Goal: Find specific page/section: Find specific page/section

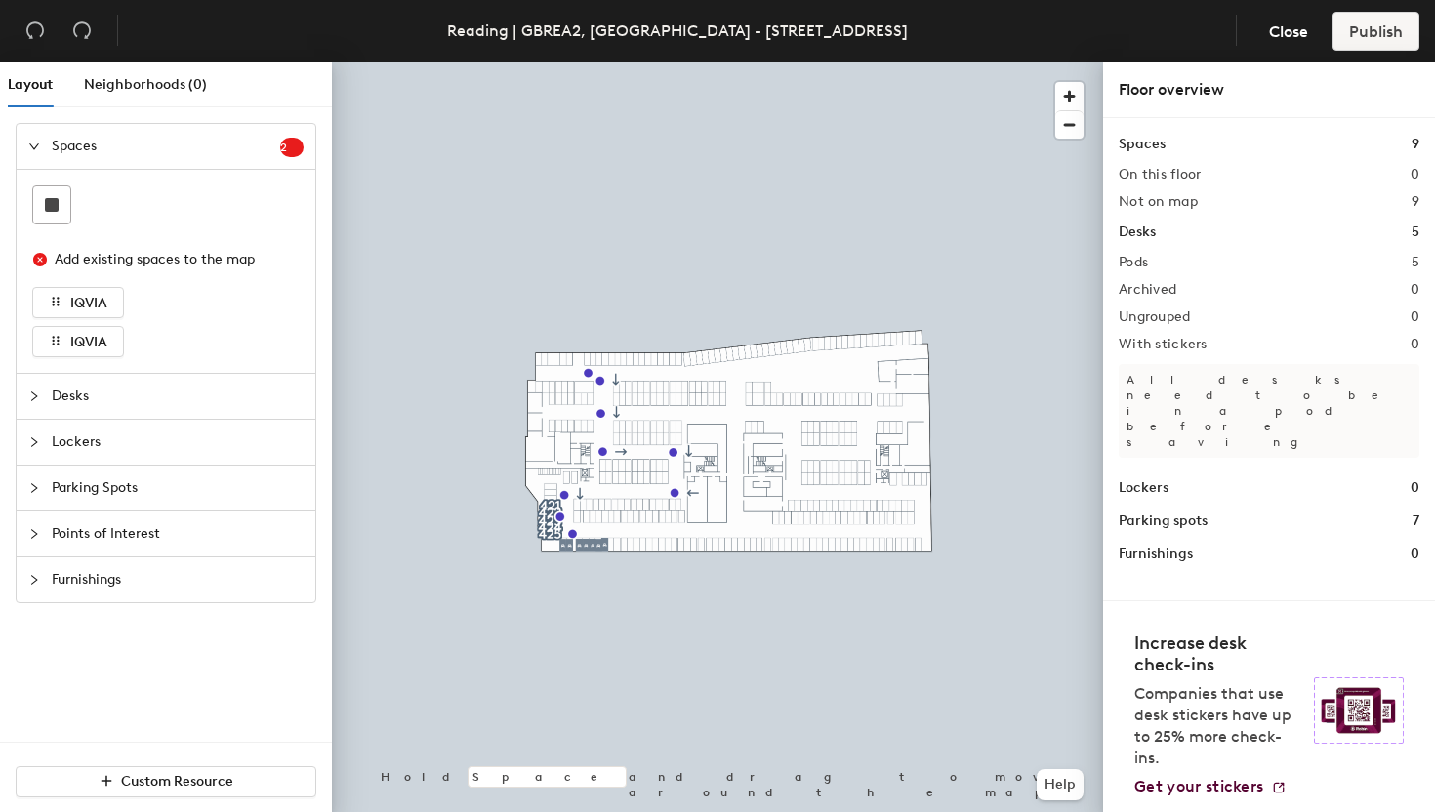
click at [91, 398] on span "Desks" at bounding box center [178, 396] width 252 height 45
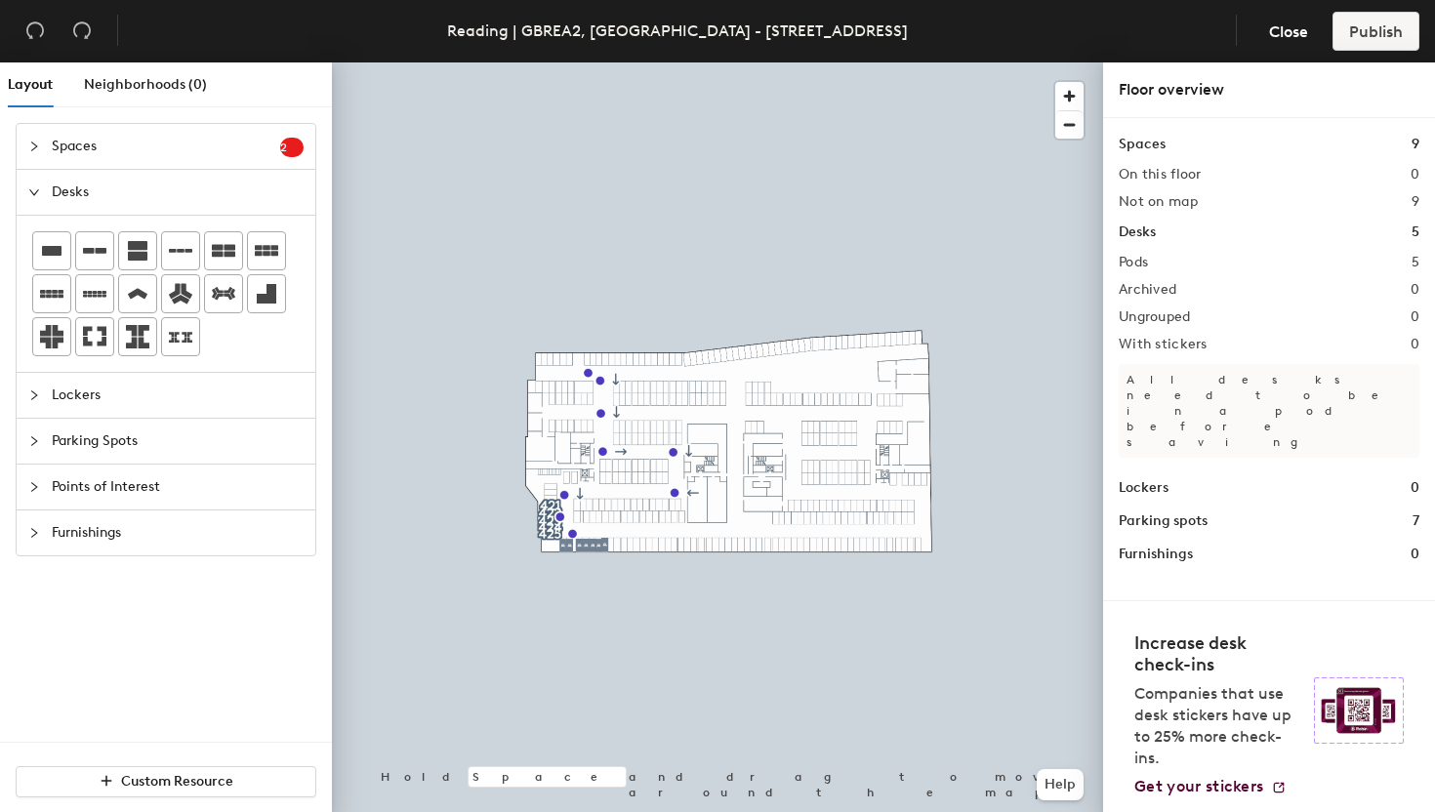
click at [156, 196] on span "Desks" at bounding box center [178, 192] width 252 height 45
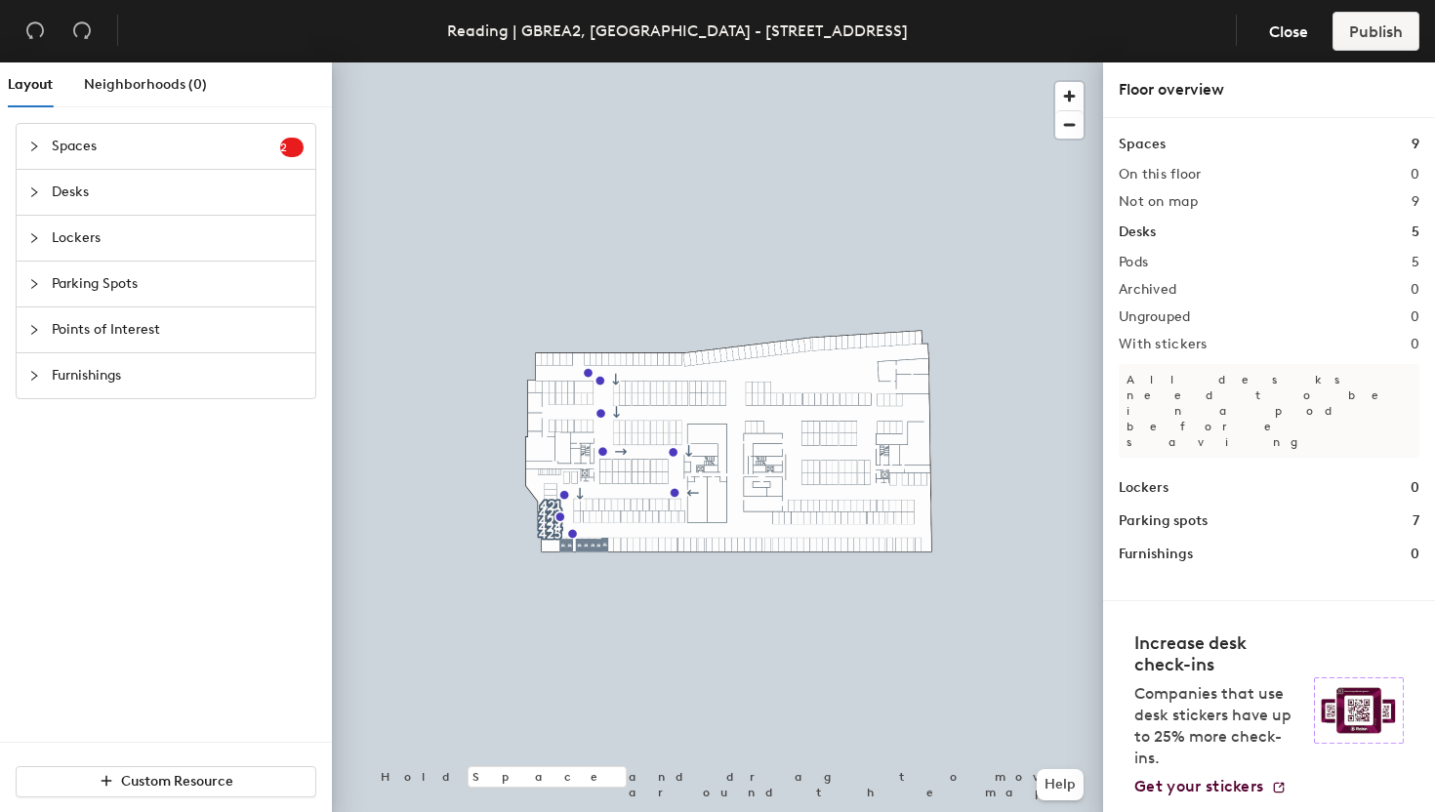
click at [91, 191] on span "Desks" at bounding box center [178, 192] width 252 height 45
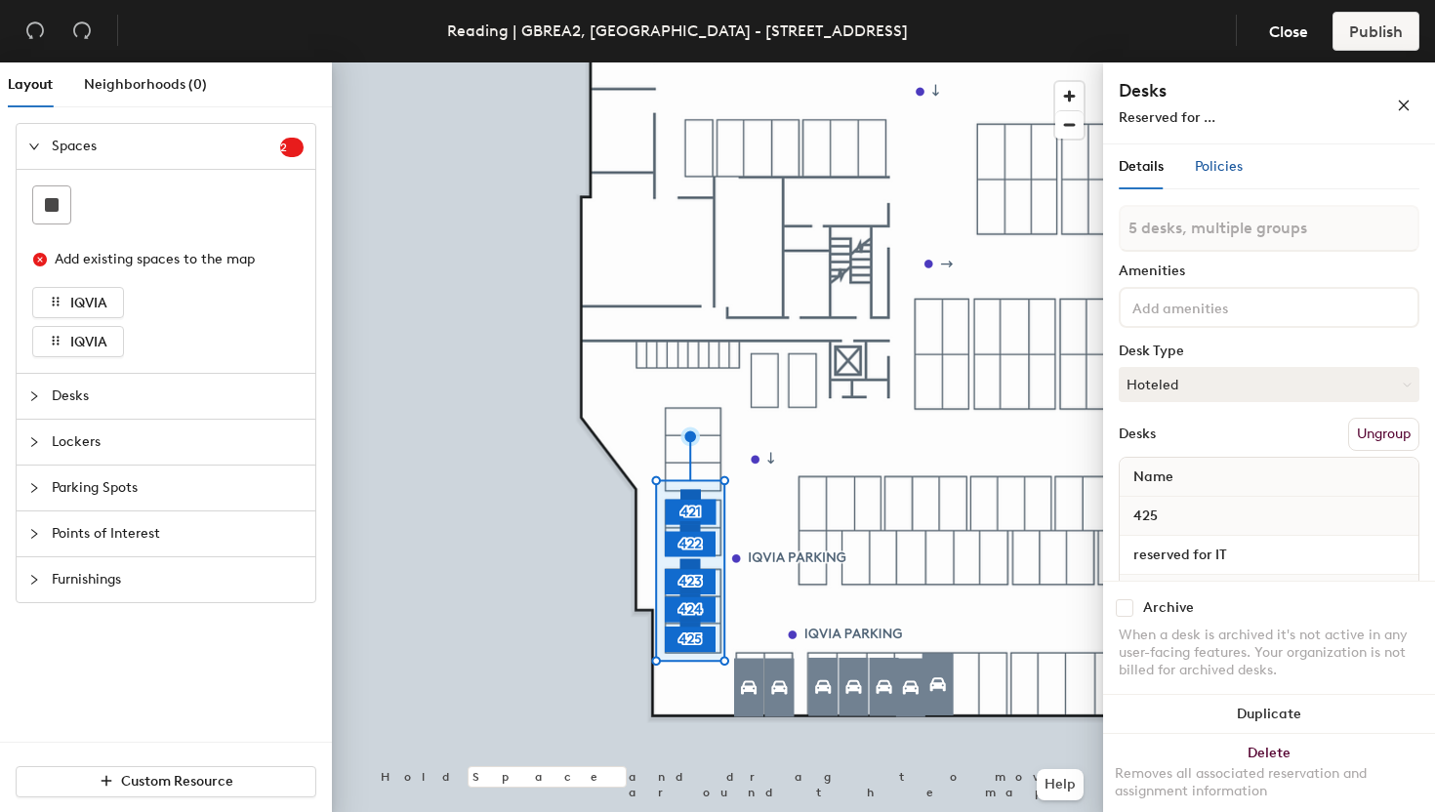
click at [1218, 168] on span "Policies" at bounding box center [1219, 166] width 48 height 17
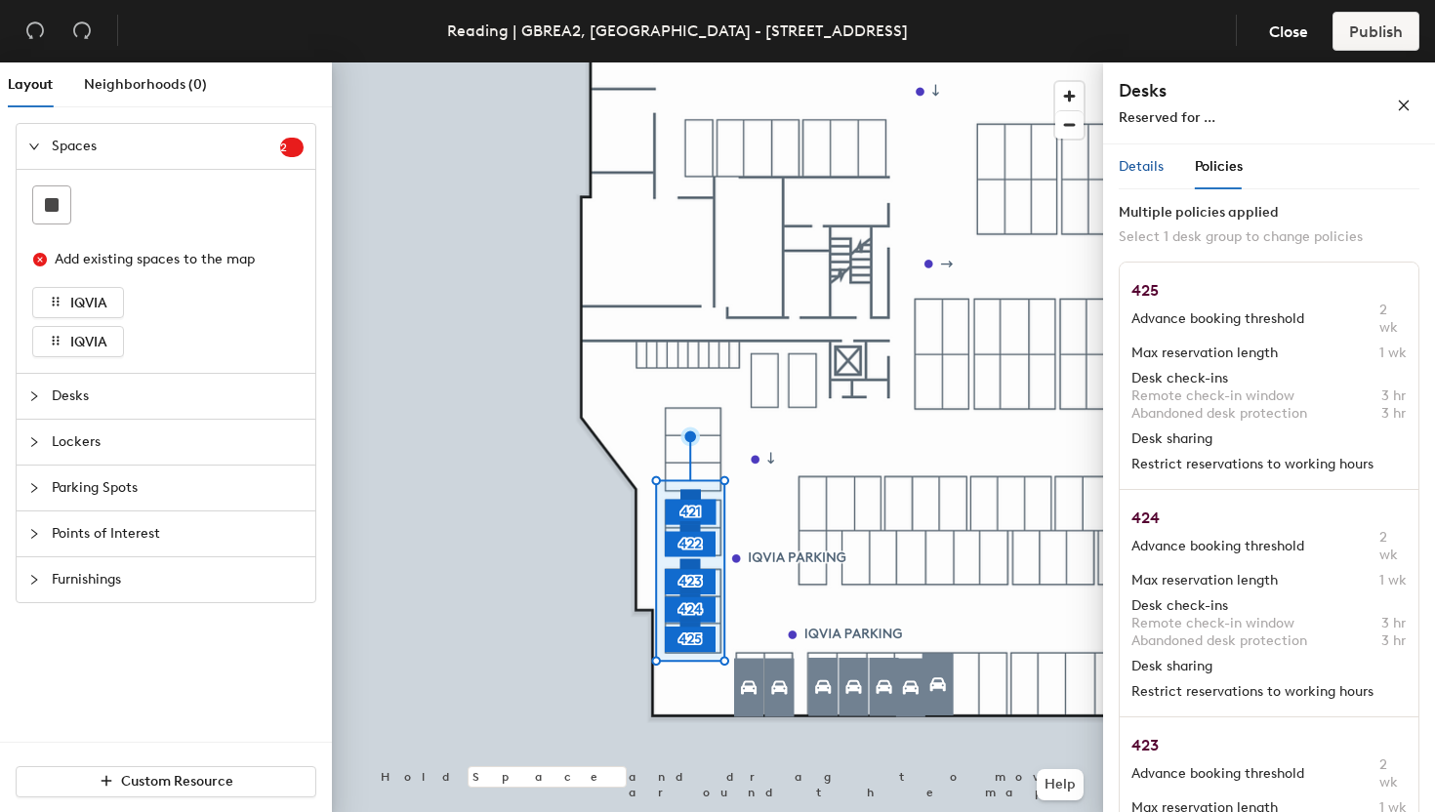
click at [1143, 175] on span "Details" at bounding box center [1141, 166] width 45 height 17
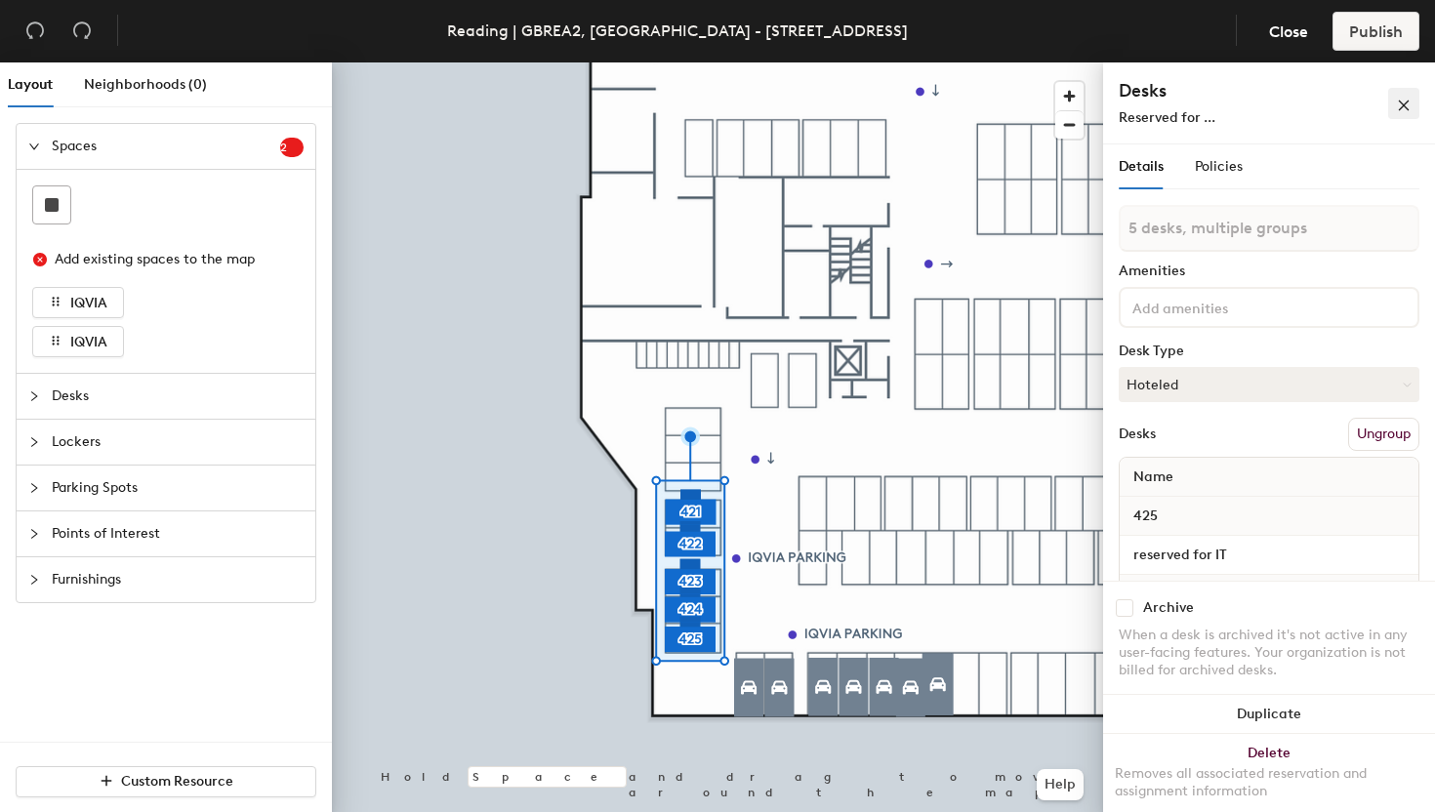
click at [1404, 104] on icon "close" at bounding box center [1404, 106] width 14 height 14
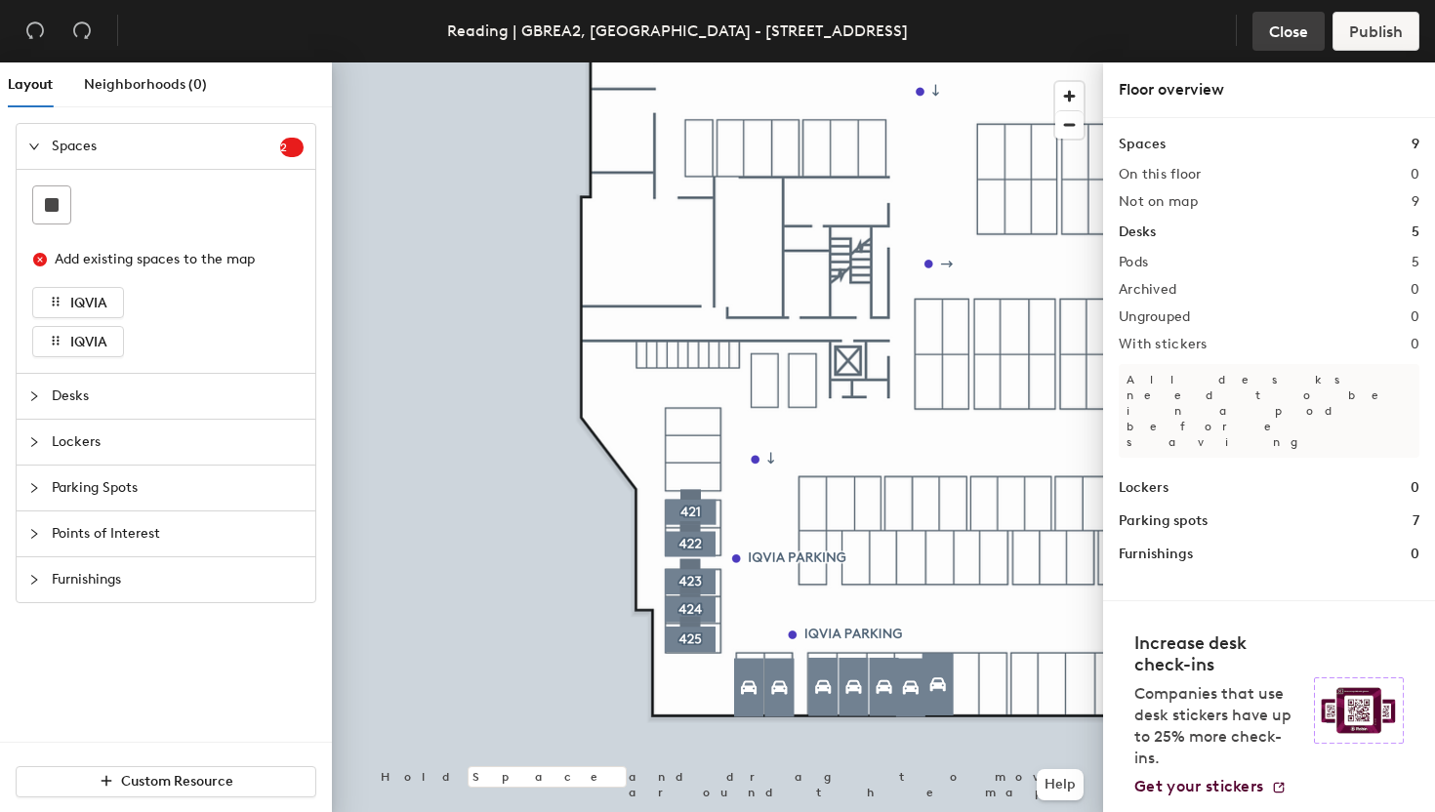
click at [1281, 25] on span "Close" at bounding box center [1288, 31] width 39 height 19
